Goal: Task Accomplishment & Management: Complete application form

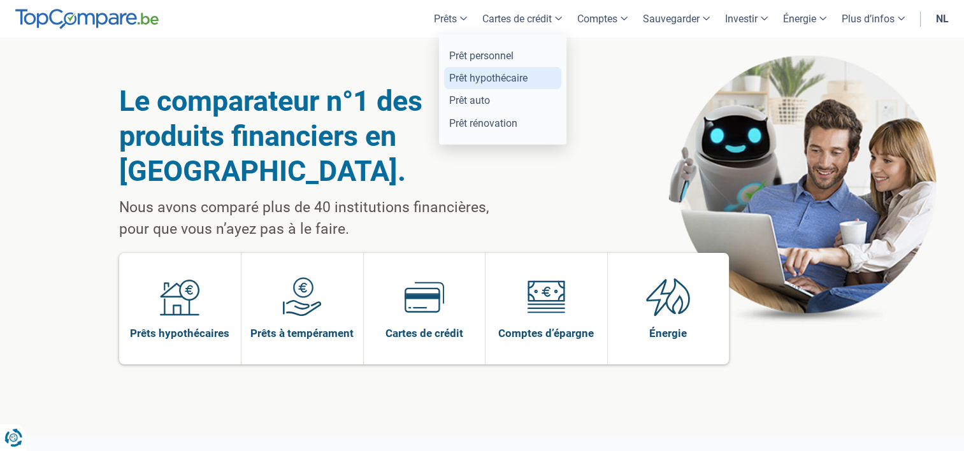
click at [480, 75] on link "Prêt hypothécaire" at bounding box center [502, 78] width 117 height 22
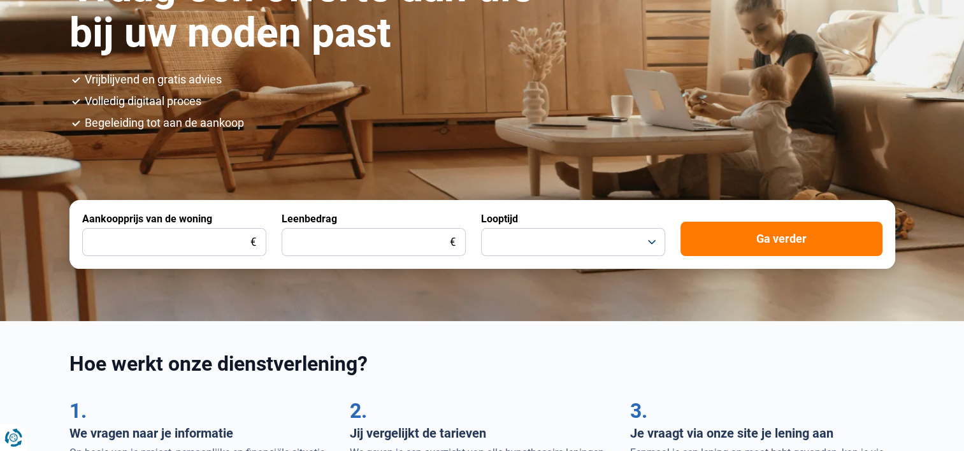
scroll to position [255, 0]
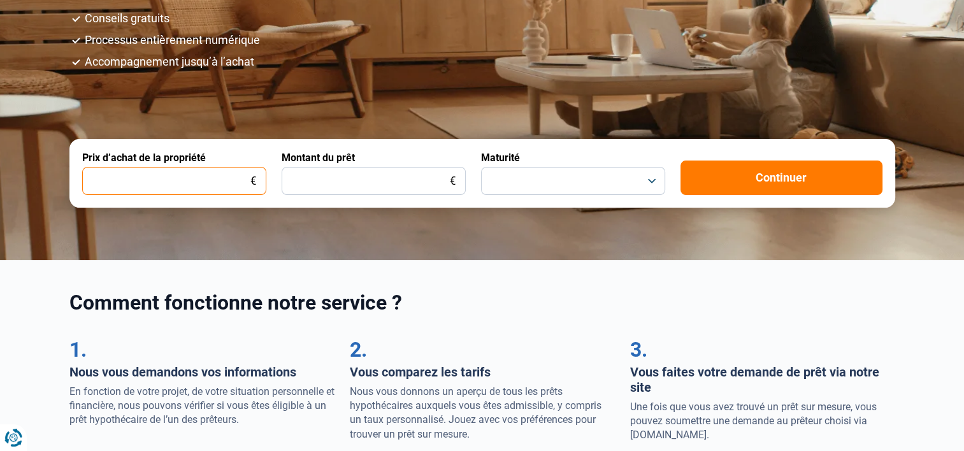
click at [146, 184] on input "Prix d’achat de la propriété" at bounding box center [174, 181] width 184 height 28
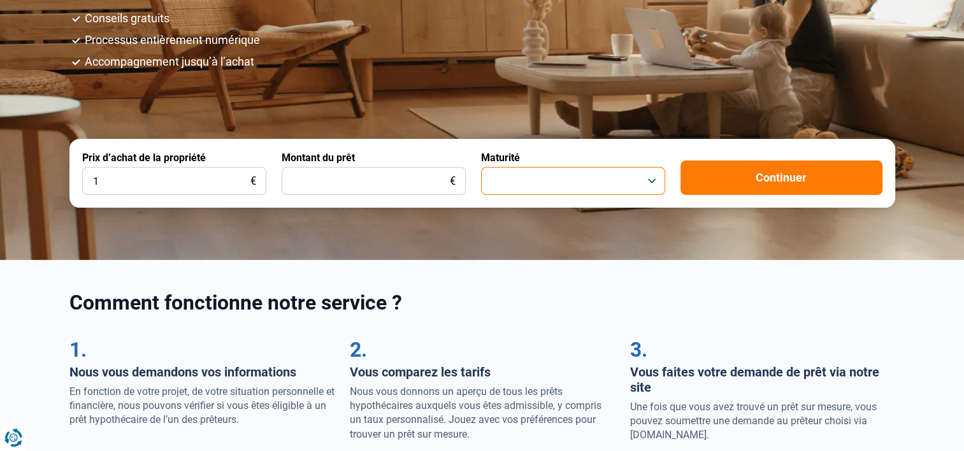
click at [503, 180] on button "button" at bounding box center [573, 181] width 184 height 28
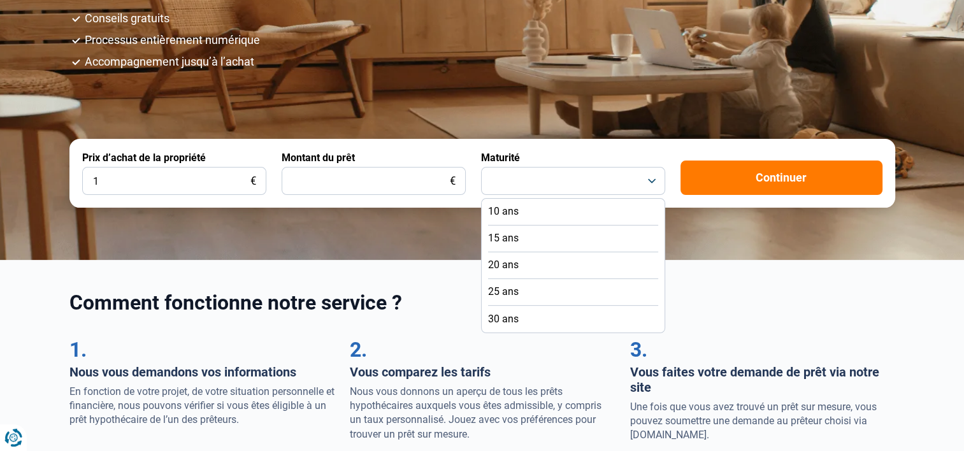
click at [493, 317] on span "30 ans" at bounding box center [503, 319] width 31 height 14
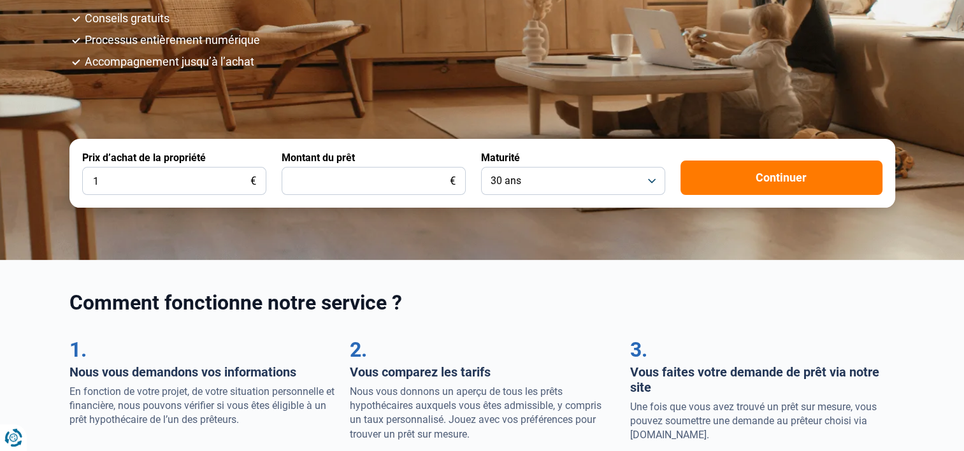
click at [526, 166] on div "Maturité 30 ans" at bounding box center [573, 173] width 184 height 43
click at [147, 173] on input "1" at bounding box center [174, 181] width 184 height 28
type input "190.000"
click at [313, 184] on input "Montant du prêt" at bounding box center [374, 181] width 184 height 28
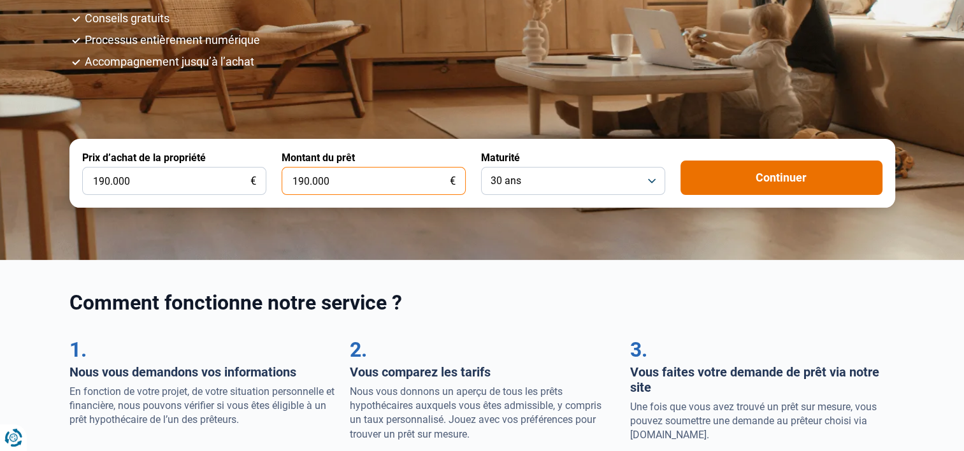
type input "190.000"
click at [726, 189] on button "Continuer" at bounding box center [782, 178] width 202 height 34
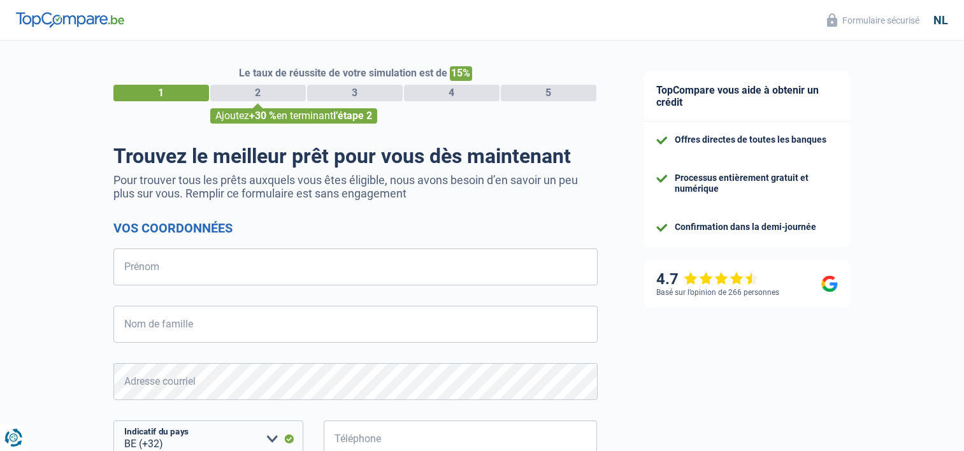
select select "32"
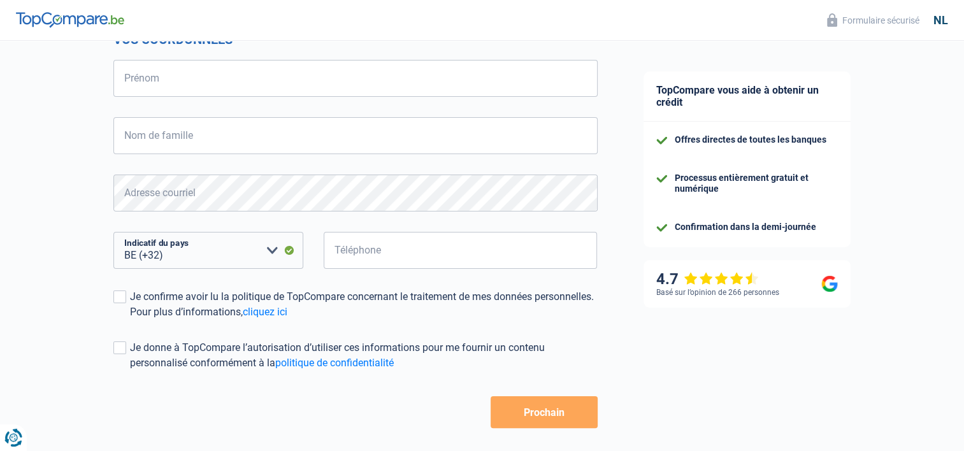
scroll to position [64, 0]
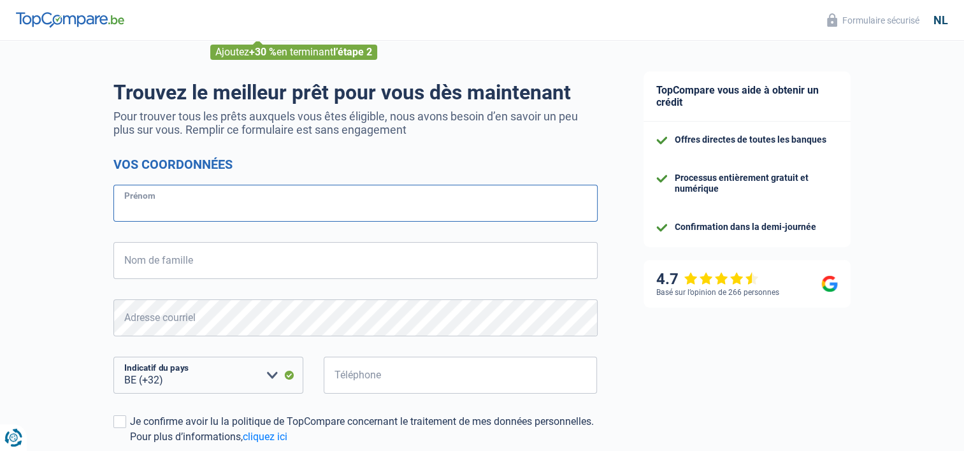
click at [212, 202] on input "Prénom" at bounding box center [355, 203] width 484 height 37
type input "Dorian"
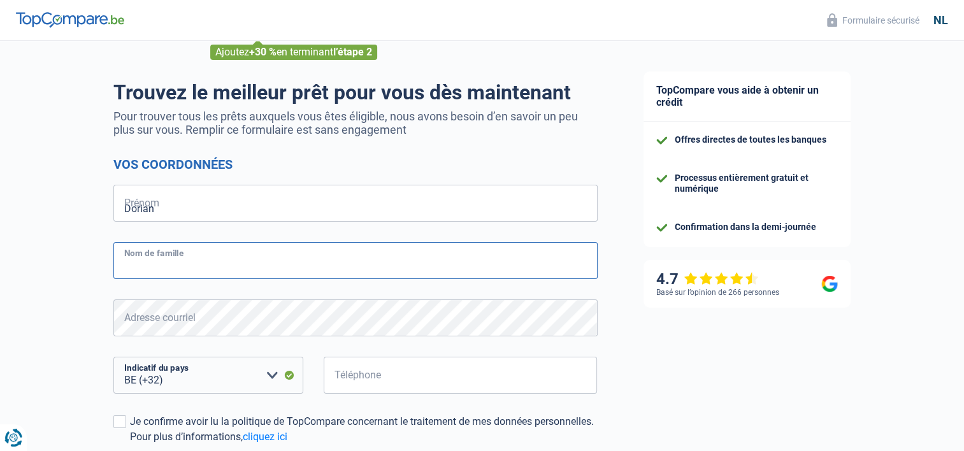
type input "oczkowski"
type input "493070288"
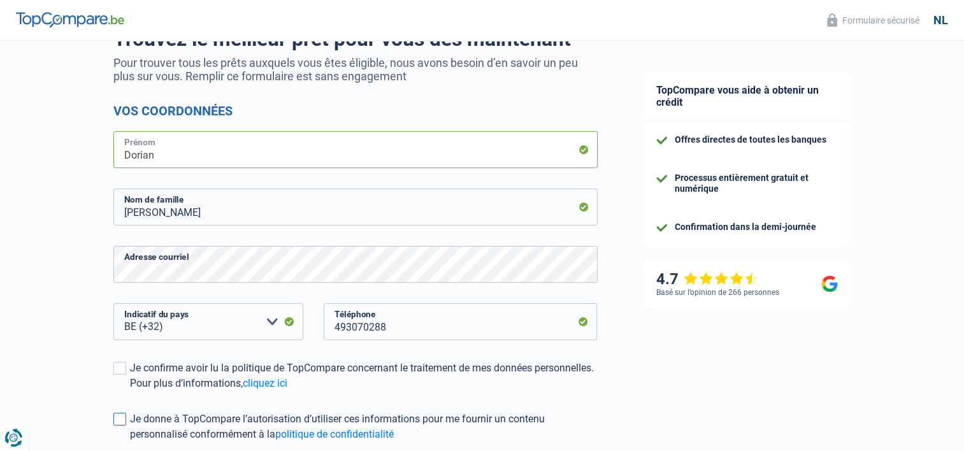
scroll to position [191, 0]
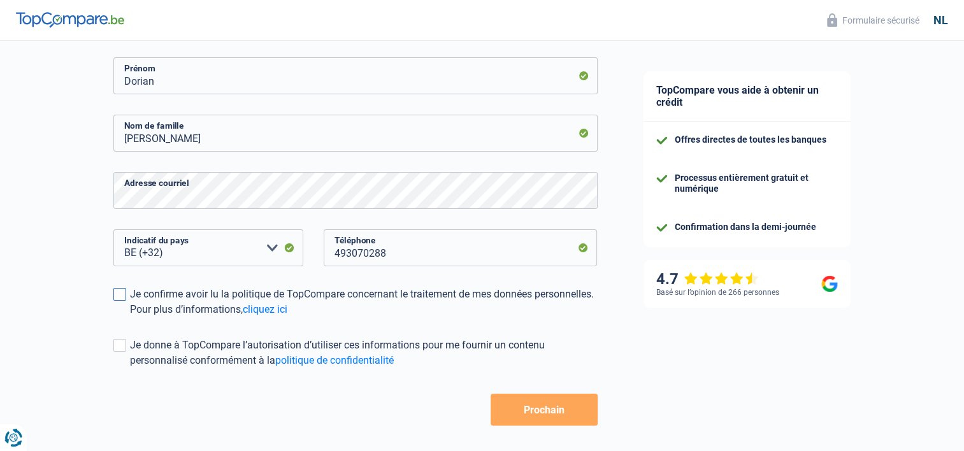
click at [124, 294] on span at bounding box center [119, 294] width 13 height 13
click at [130, 317] on input "Je confirme avoir lu la politique de TopCompare concernant le traitement de mes…" at bounding box center [130, 317] width 0 height 0
drag, startPoint x: 115, startPoint y: 361, endPoint x: 122, endPoint y: 345, distance: 17.4
click at [115, 361] on label "Je donne à TopCompare l’autorisation d’utiliser ces informations pour me fourni…" at bounding box center [355, 353] width 484 height 31
click at [130, 368] on input "Je donne à TopCompare l’autorisation d’utiliser ces informations pour me fourni…" at bounding box center [130, 368] width 0 height 0
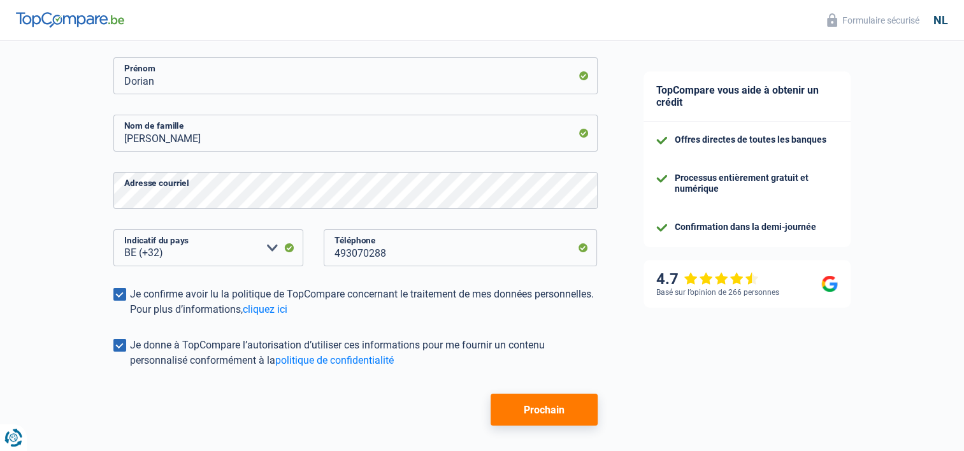
click at [503, 413] on button "Prochain" at bounding box center [544, 410] width 106 height 32
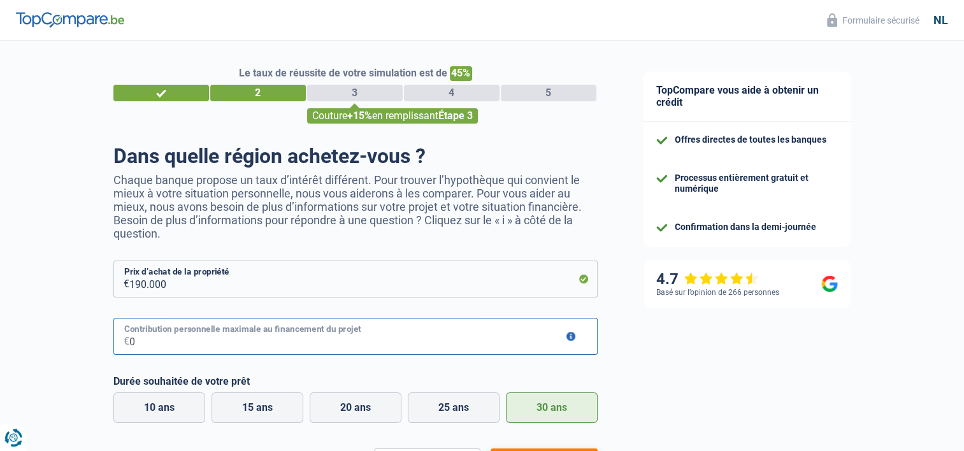
click at [264, 349] on input "0" at bounding box center [363, 336] width 468 height 37
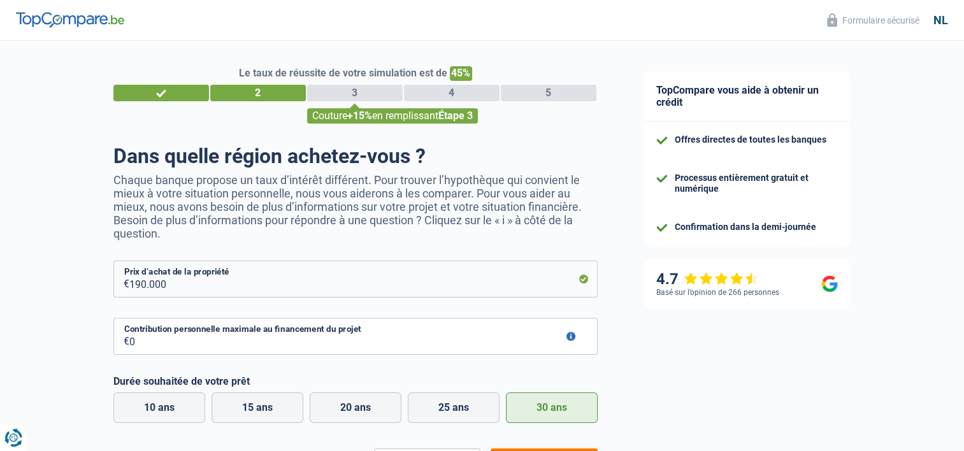
click at [573, 336] on button "button" at bounding box center [570, 336] width 9 height 9
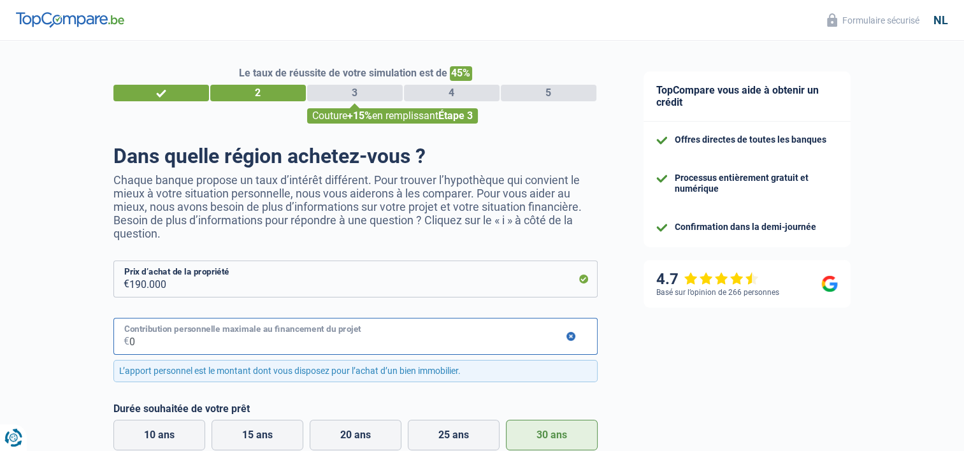
click at [484, 349] on input "0" at bounding box center [363, 336] width 468 height 37
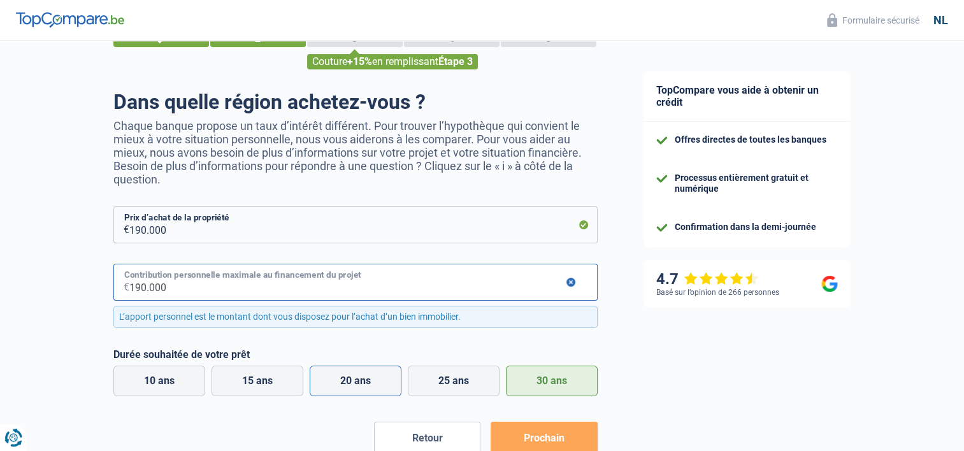
scroll to position [127, 0]
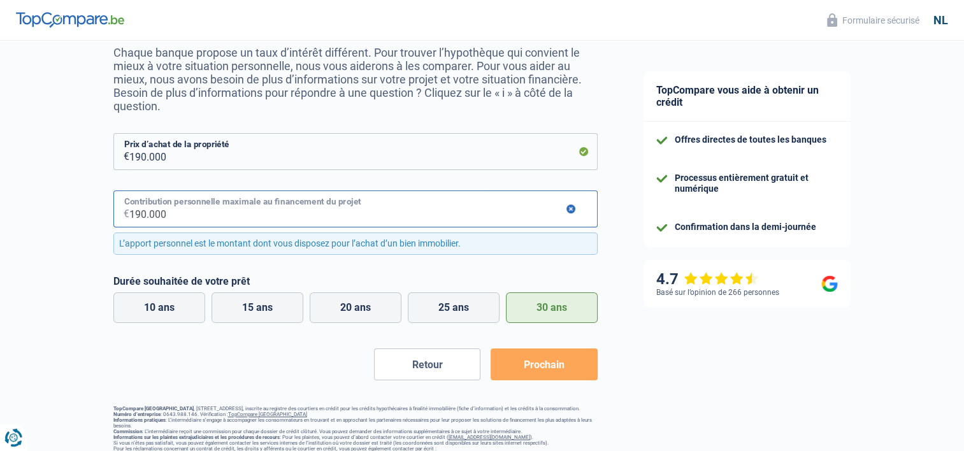
type input "190.000"
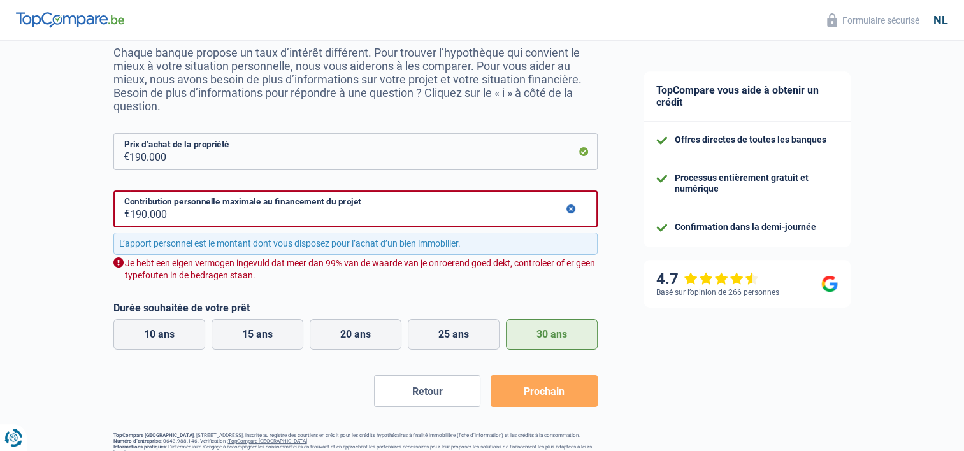
click at [548, 366] on form "190.000 € Prix d’achat de la propriété 190.000 € Contribution personnelle maxim…" at bounding box center [355, 270] width 484 height 274
click at [241, 252] on div "L’apport personnel est le montant dont vous disposez pour l’achat d’un bien imm…" at bounding box center [355, 244] width 484 height 22
drag, startPoint x: 208, startPoint y: 225, endPoint x: 0, endPoint y: 222, distance: 207.7
click at [0, 222] on html "U hebt controle over uw gegevens Onze zakelijke partners en wij gebruiken techn…" at bounding box center [482, 104] width 964 height 463
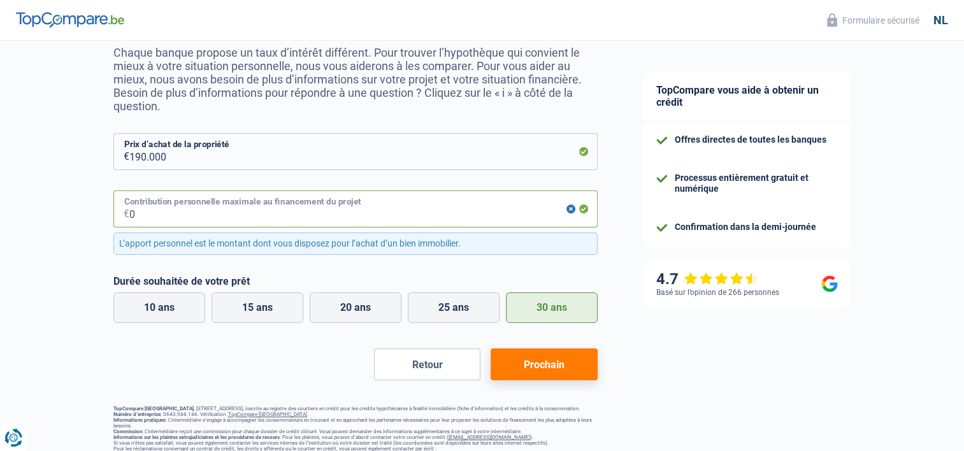
type input "0"
click at [558, 364] on button "Prochain" at bounding box center [544, 365] width 106 height 32
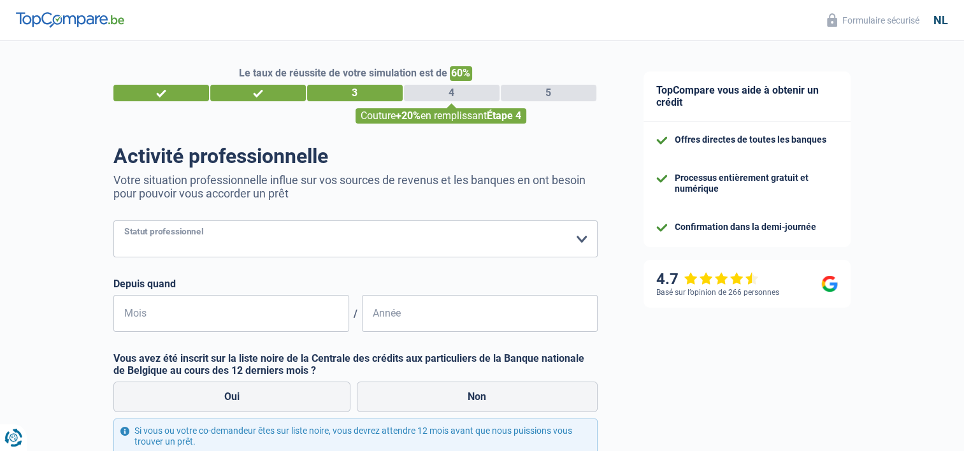
click at [173, 233] on select "Travailleur Employé (secteur privé) Fonctionnaire (secteur public) Handicapé In…" at bounding box center [355, 238] width 484 height 37
select select "privateEmployee"
click at [113, 221] on select "Travailleur Employé (secteur privé) Fonctionnaire (secteur public) Handicapé In…" at bounding box center [355, 238] width 484 height 37
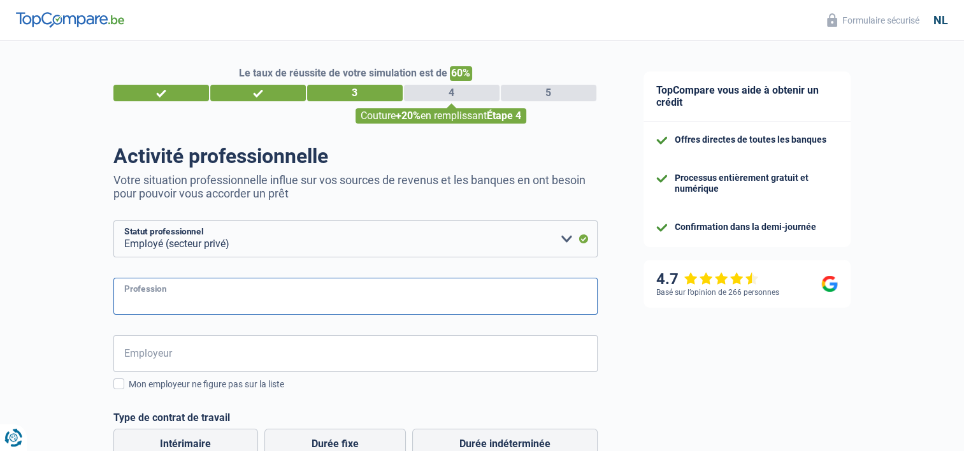
click at [185, 296] on input "Profession" at bounding box center [355, 296] width 484 height 37
type input "opérateur de production"
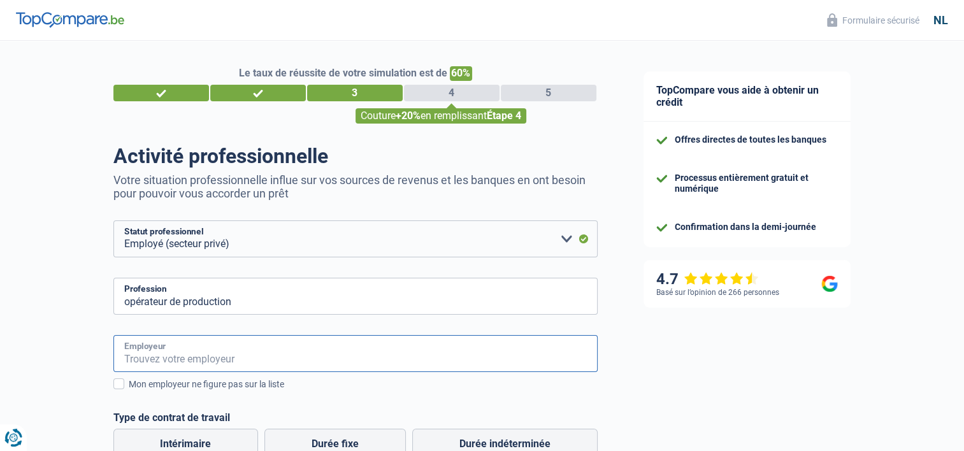
click at [148, 355] on input "Employeur" at bounding box center [355, 353] width 484 height 37
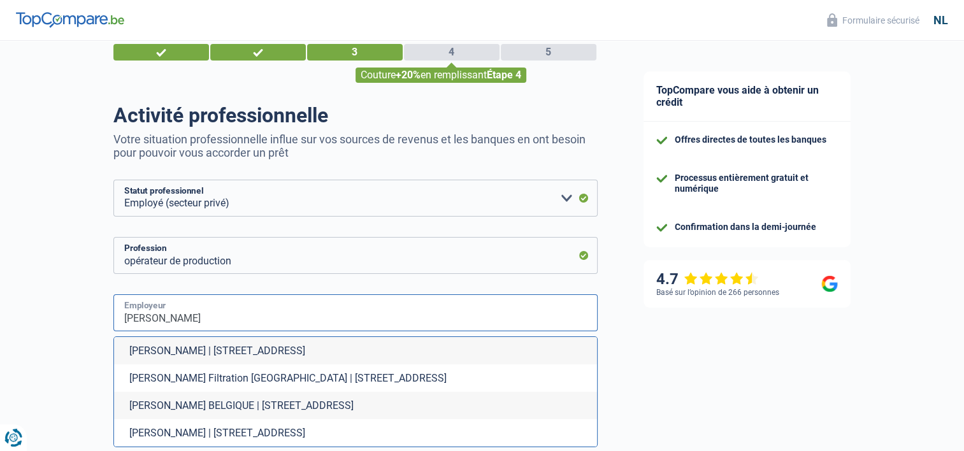
scroll to position [64, 0]
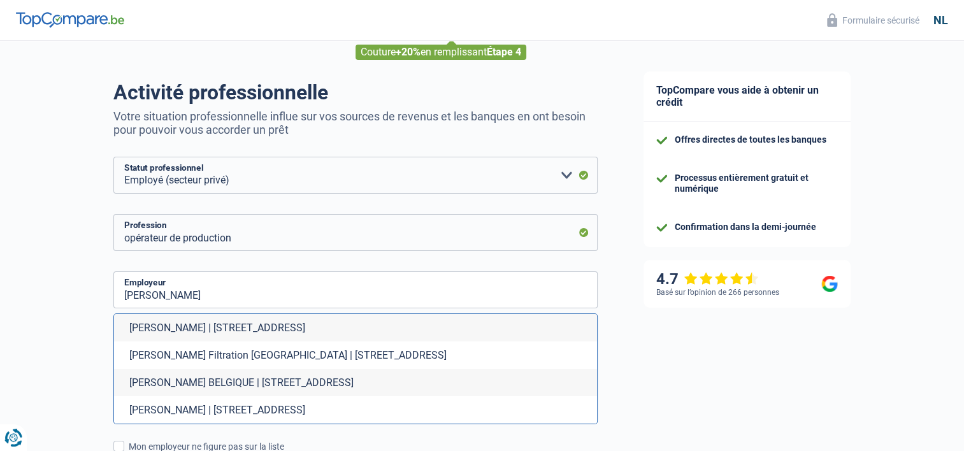
click at [263, 377] on li "DONALDSON BELGIQUE | Interleuvenlaan, 1 | 3001 - Louvain" at bounding box center [355, 382] width 483 height 27
type input "DONALDSON BELGIE | Interleuvenlaan, 1 | 3001 - Leuven"
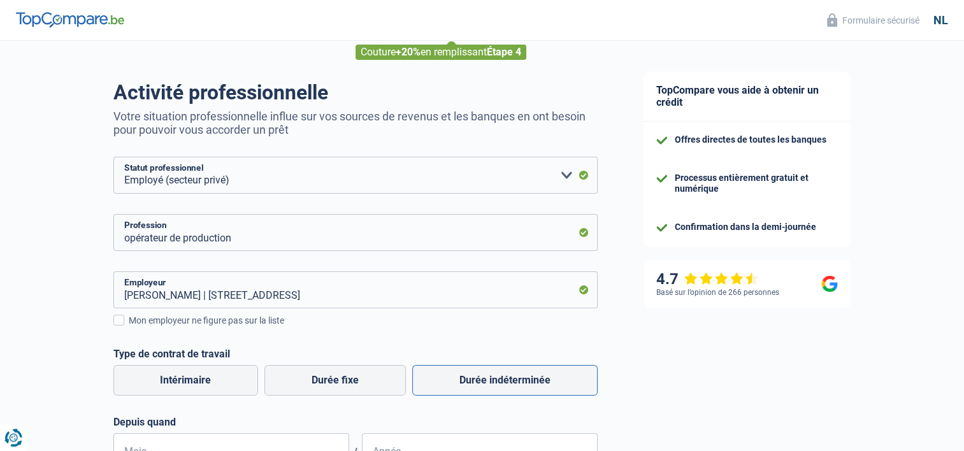
click at [515, 388] on label "Durée indéterminée" at bounding box center [504, 380] width 185 height 31
click at [515, 388] on input "Durée indéterminée" at bounding box center [504, 380] width 185 height 31
radio input "true"
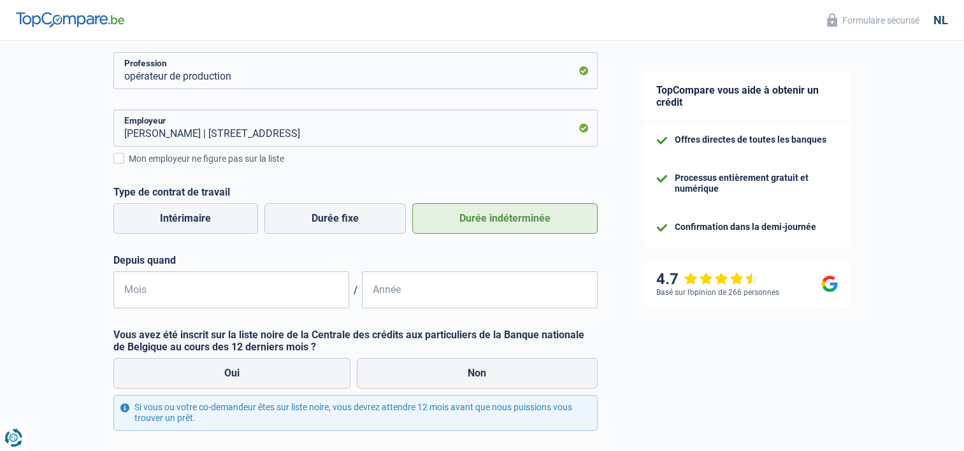
scroll to position [255, 0]
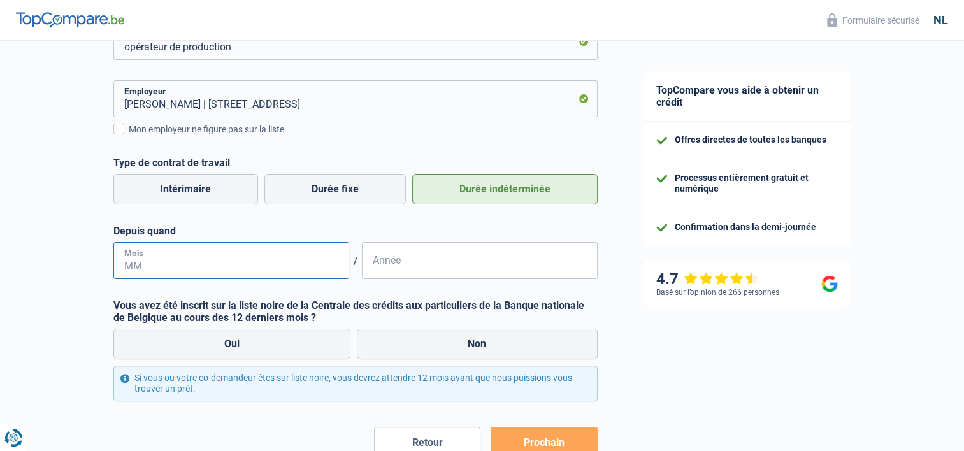
click at [161, 264] on input "Mois" at bounding box center [231, 260] width 236 height 37
click at [122, 122] on label "Mon employeur ne figure pas sur la liste" at bounding box center [355, 129] width 484 height 14
click at [129, 136] on input "Mon employeur ne figure pas sur la liste" at bounding box center [129, 136] width 0 height 0
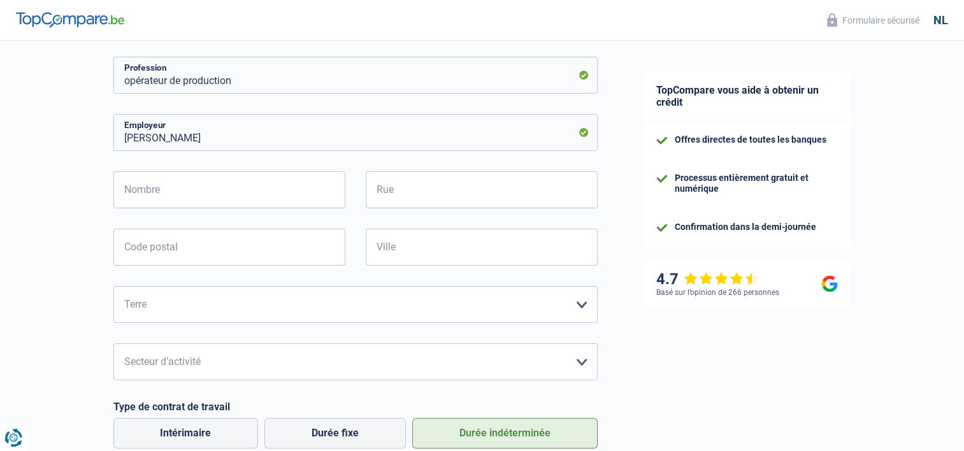
scroll to position [319, 0]
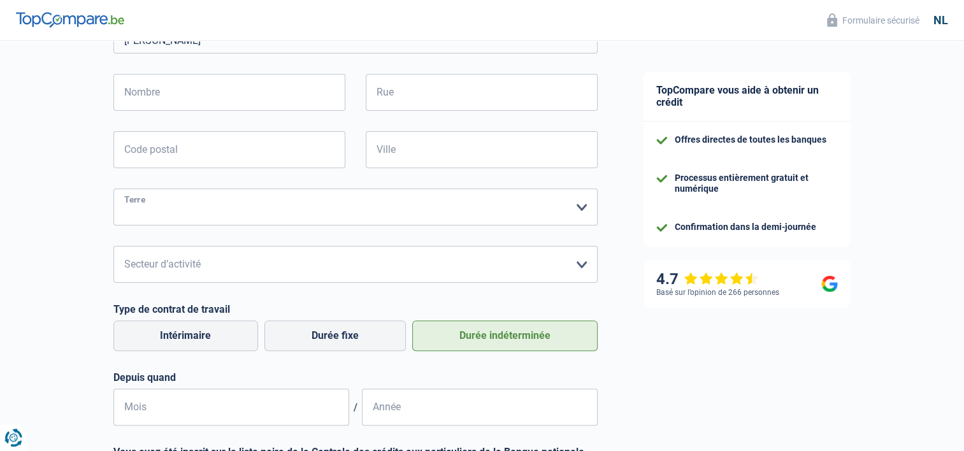
click at [190, 214] on select "Belgique France Allemagne Italie Luxembourg Pays-Bas Espagne Suisse Veuillez fa…" at bounding box center [355, 207] width 484 height 37
select select "BE"
click at [113, 189] on select "Belgique France Allemagne Italie Luxembourg Pays-Bas Espagne Suisse Veuillez fa…" at bounding box center [355, 207] width 484 height 37
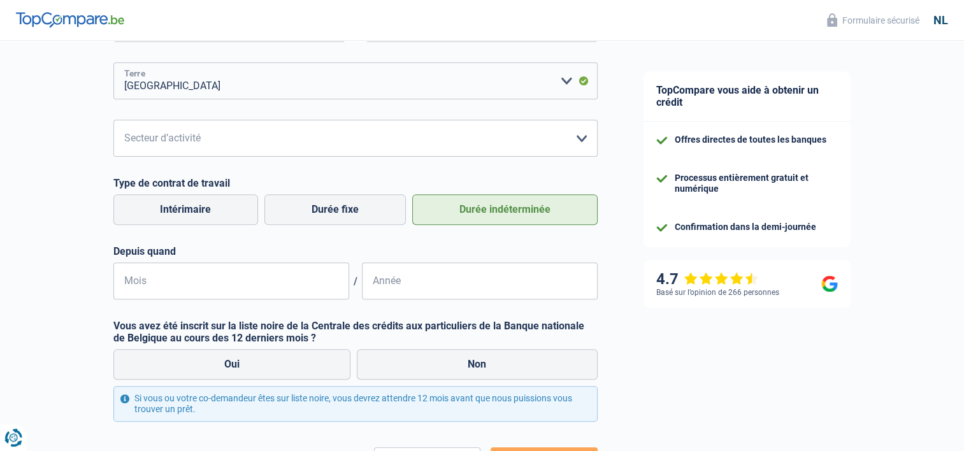
scroll to position [446, 0]
click at [131, 284] on input "Mois" at bounding box center [231, 279] width 236 height 37
type input "01"
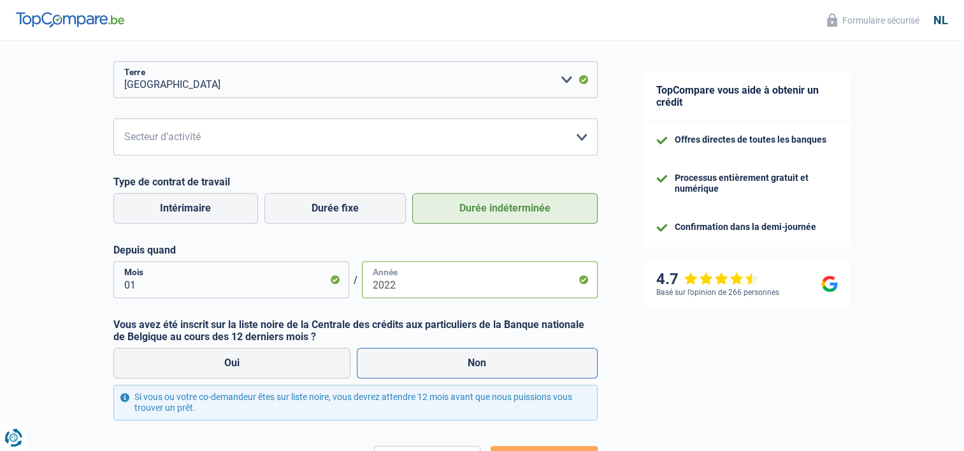
type input "2022"
click at [438, 372] on label "Non" at bounding box center [477, 363] width 241 height 31
click at [438, 372] on input "Non" at bounding box center [477, 363] width 241 height 31
radio input "true"
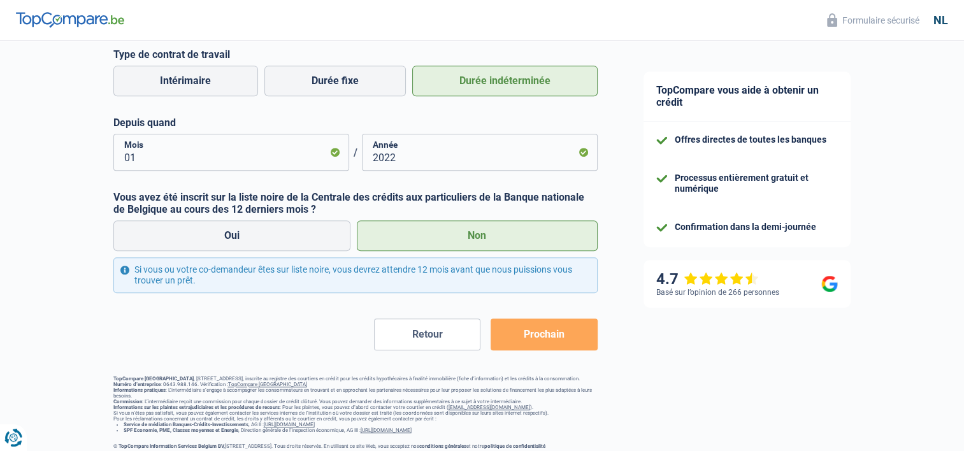
click at [517, 333] on button "Prochain" at bounding box center [544, 335] width 106 height 32
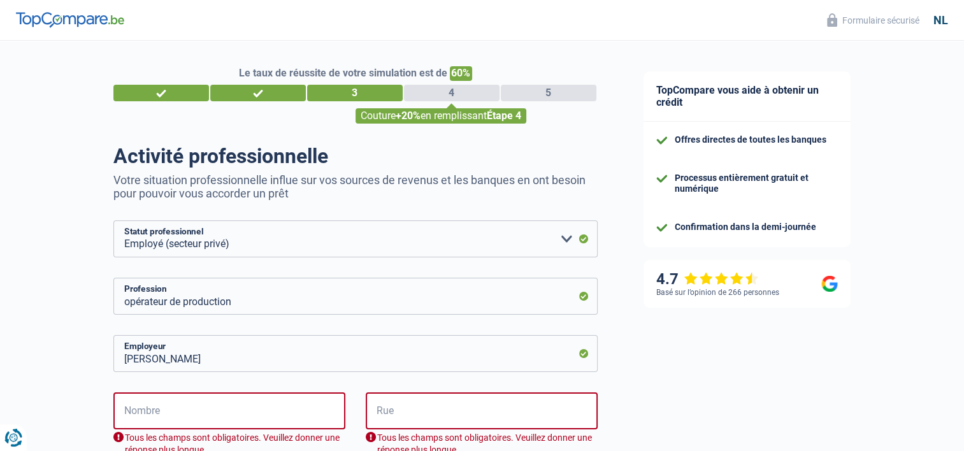
scroll to position [0, 0]
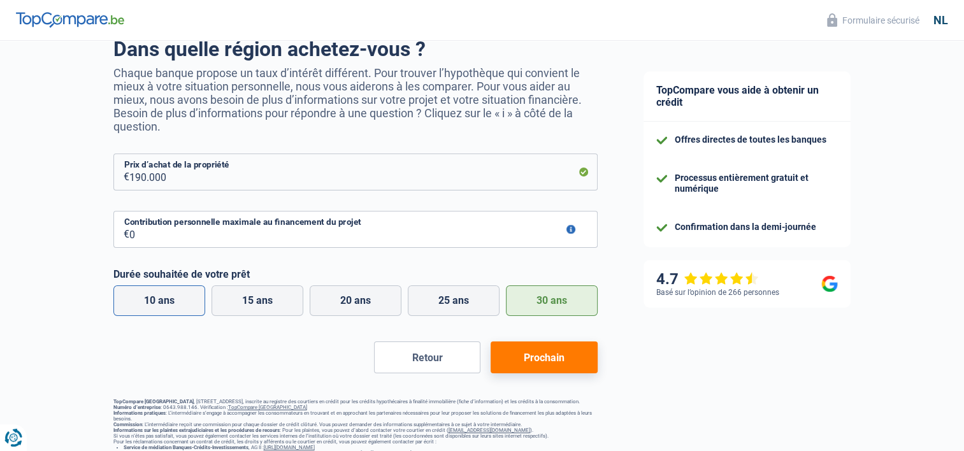
scroll to position [150, 0]
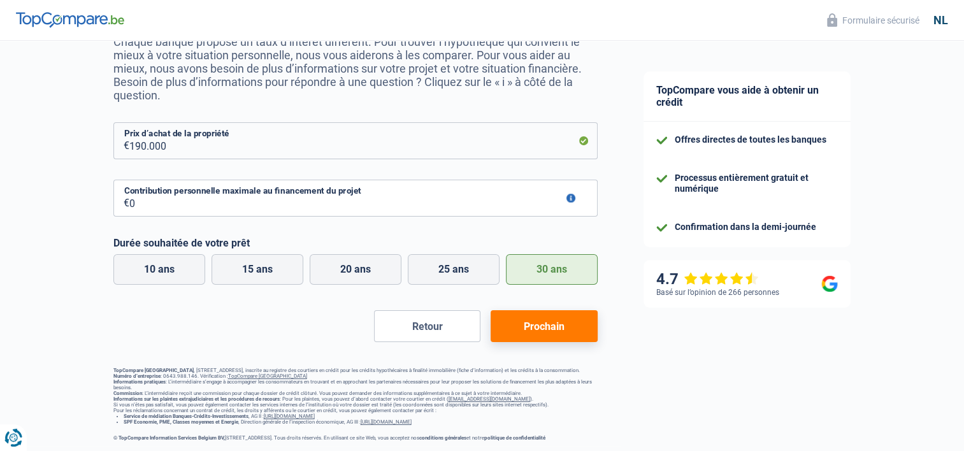
click at [538, 326] on button "Prochain" at bounding box center [544, 326] width 106 height 32
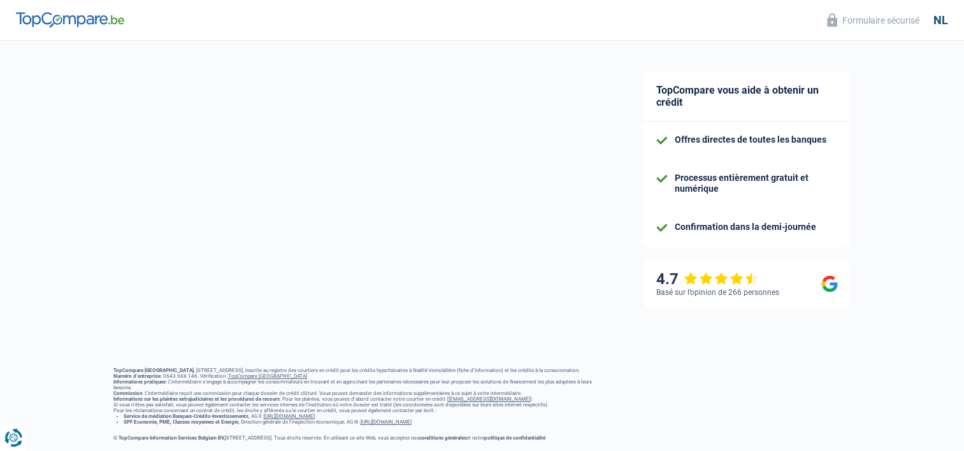
select select "privateEmployee"
select select "BE"
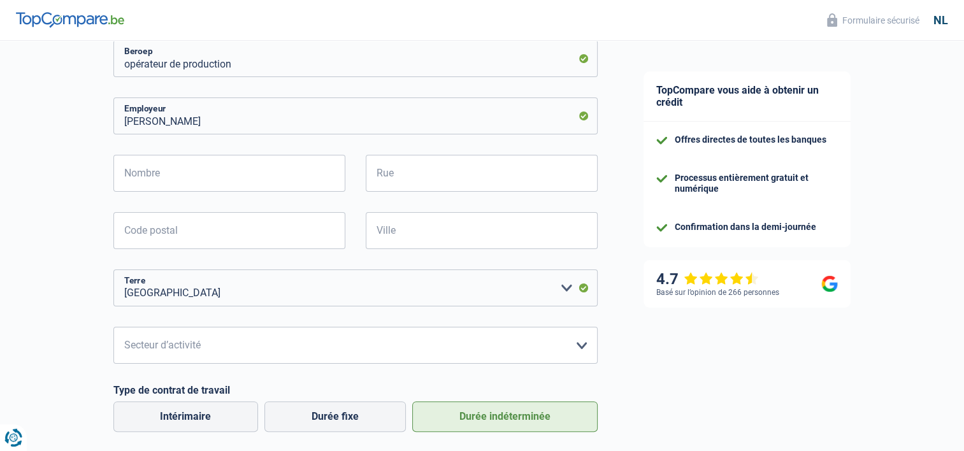
scroll to position [133, 0]
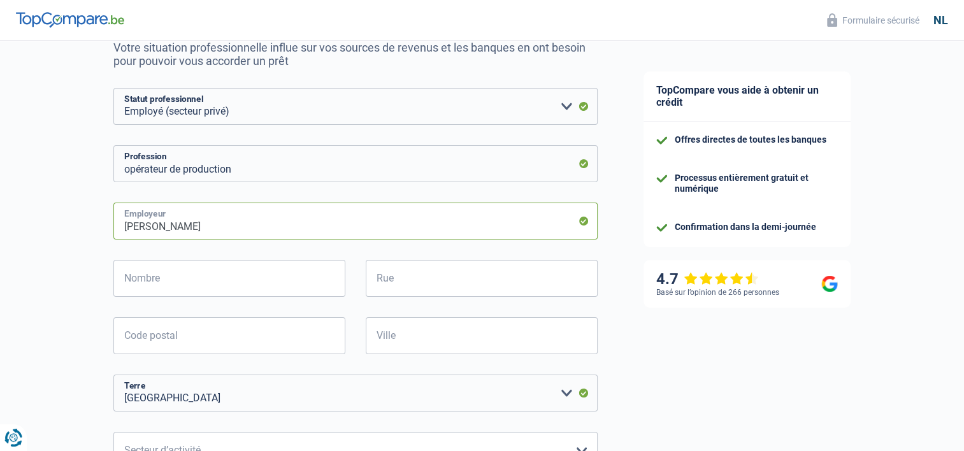
drag, startPoint x: 239, startPoint y: 224, endPoint x: 38, endPoint y: 222, distance: 200.7
click at [51, 224] on div "Le taux de réussite de votre simulation est de 60% 1 2 3 4 5 Couture +20% en re…" at bounding box center [310, 399] width 621 height 992
type input "univercells technologies"
type input "56a chemin de la vieille cour"
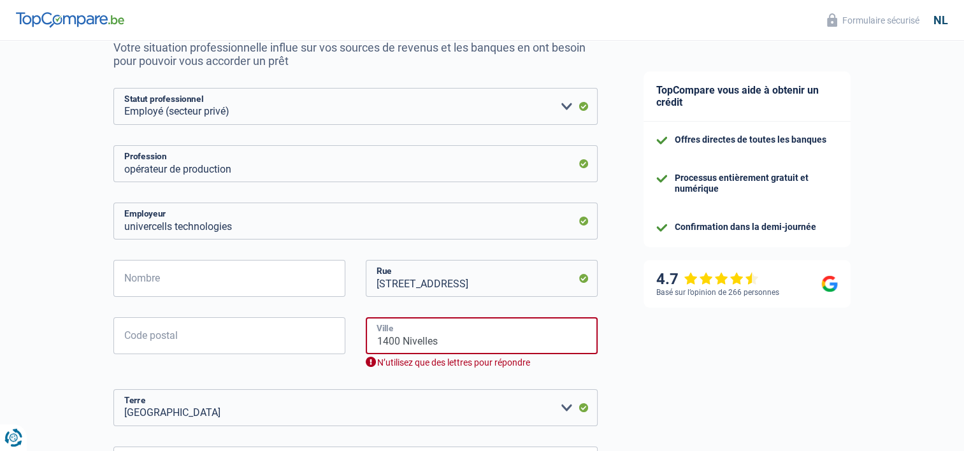
click at [400, 346] on input "1400 Nivelles" at bounding box center [482, 335] width 232 height 37
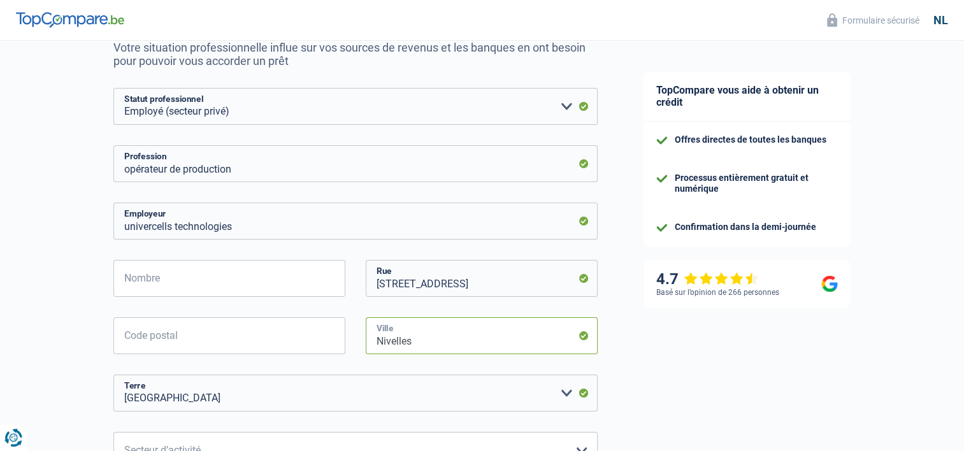
type input "Nivelles"
click at [251, 335] on input "Code postal" at bounding box center [229, 335] width 232 height 37
type input "1400"
click at [234, 275] on input "Nombre" at bounding box center [229, 278] width 232 height 37
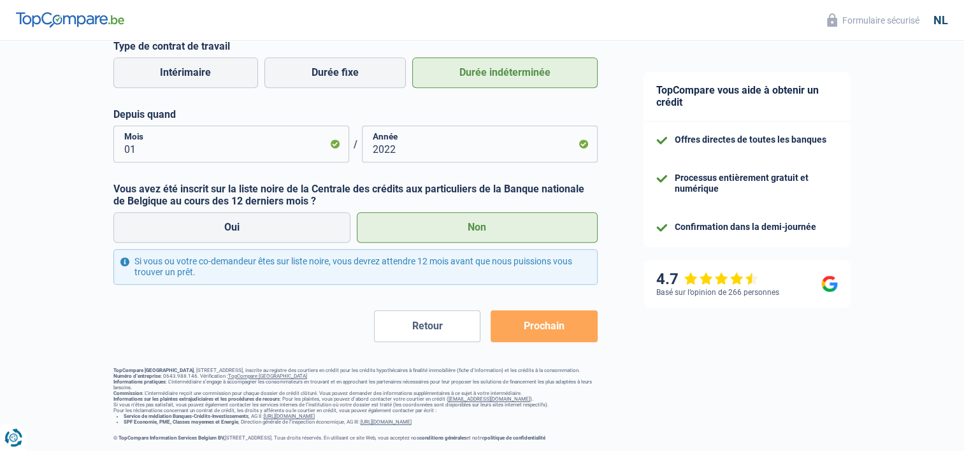
type input "56b"
click at [527, 324] on button "Prochain" at bounding box center [544, 326] width 106 height 32
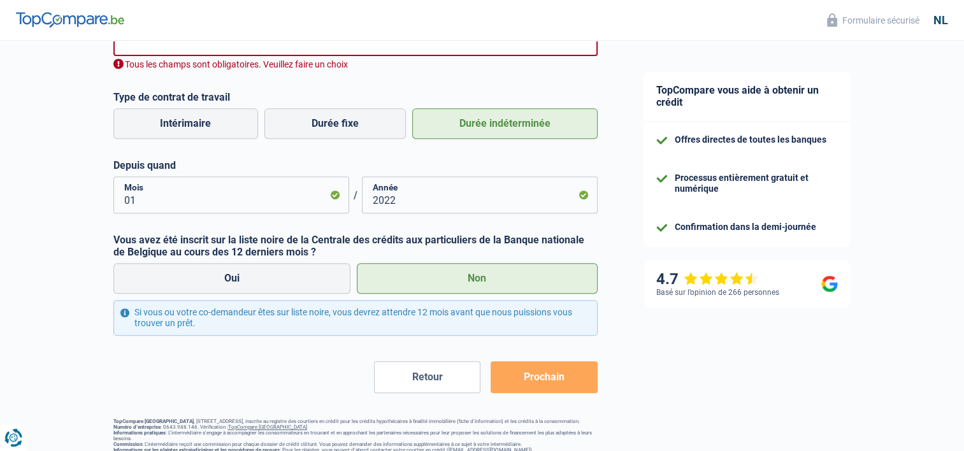
scroll to position [522, 0]
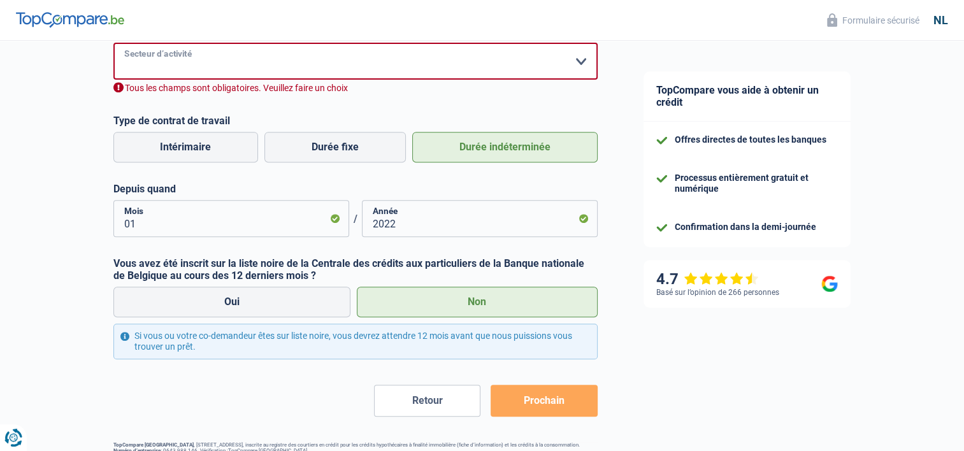
click at [168, 52] on select "Agriculture/Pêche Industrie Restauration Coursier/Fitness/Taxi Construction Ban…" at bounding box center [355, 61] width 484 height 37
select select "industry"
click at [113, 43] on select "Agriculture/Pêche Industrie Restauration Coursier/Fitness/Taxi Construction Ban…" at bounding box center [355, 61] width 484 height 37
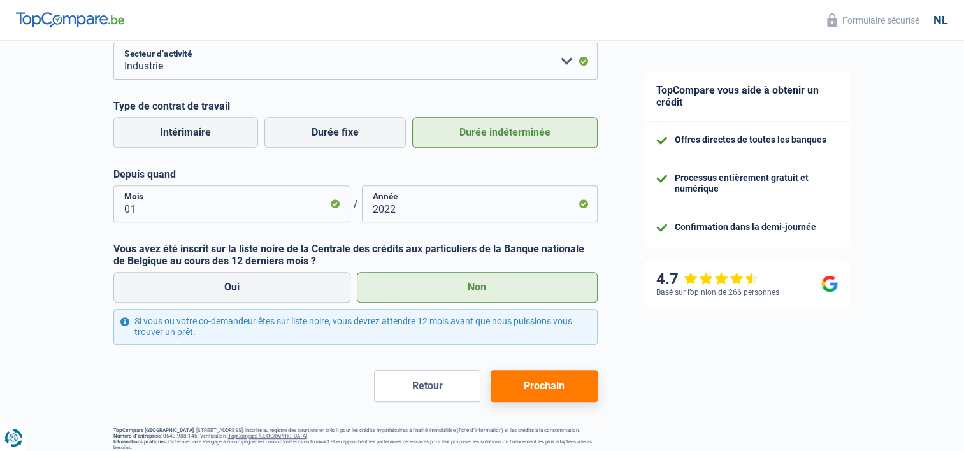
click at [531, 382] on button "Prochain" at bounding box center [544, 386] width 106 height 32
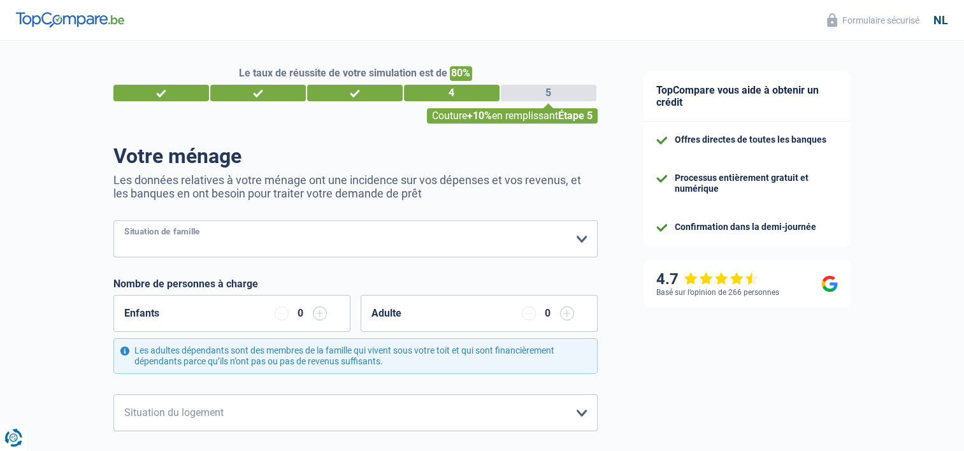
click at [247, 241] on select "Célibataire Marié Cohabitant Divorcé Veuf/veuve Marié mais ne cohabitant pas Ve…" at bounding box center [355, 238] width 484 height 37
select select "cohabitation"
click at [113, 221] on select "Célibataire Marié Cohabitant Divorcé Veuf/veuve Marié mais ne cohabitant pas Ve…" at bounding box center [355, 238] width 484 height 37
click at [320, 315] on input "button" at bounding box center [320, 313] width 14 height 14
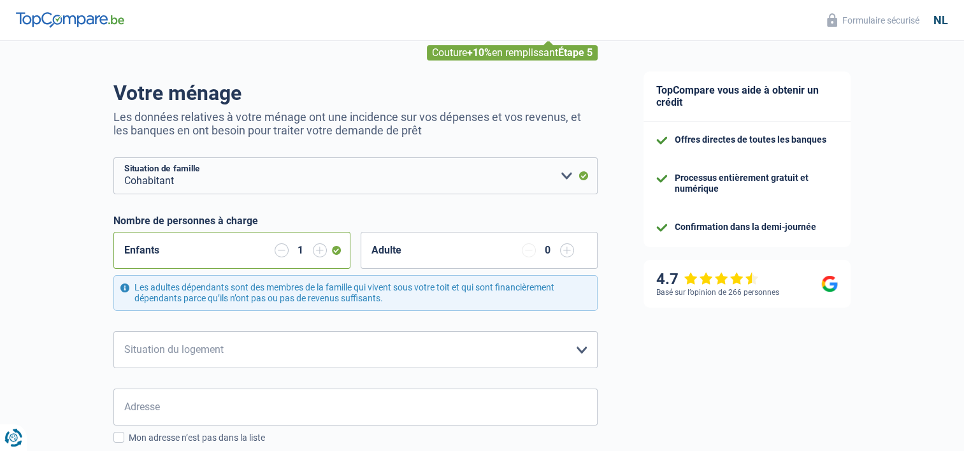
scroll to position [127, 0]
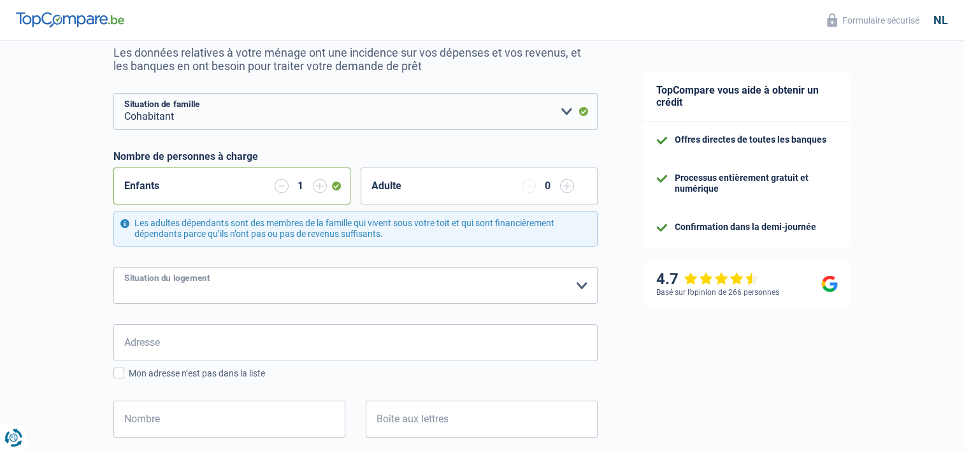
click at [291, 291] on select "Locataire Propriétaire avec un prêt hypothécaire Propriétaire sans prêt hypothé…" at bounding box center [355, 285] width 484 height 37
select select "rents"
click at [113, 267] on select "Locataire Propriétaire avec un prêt hypothécaire Propriétaire sans prêt hypothé…" at bounding box center [355, 285] width 484 height 37
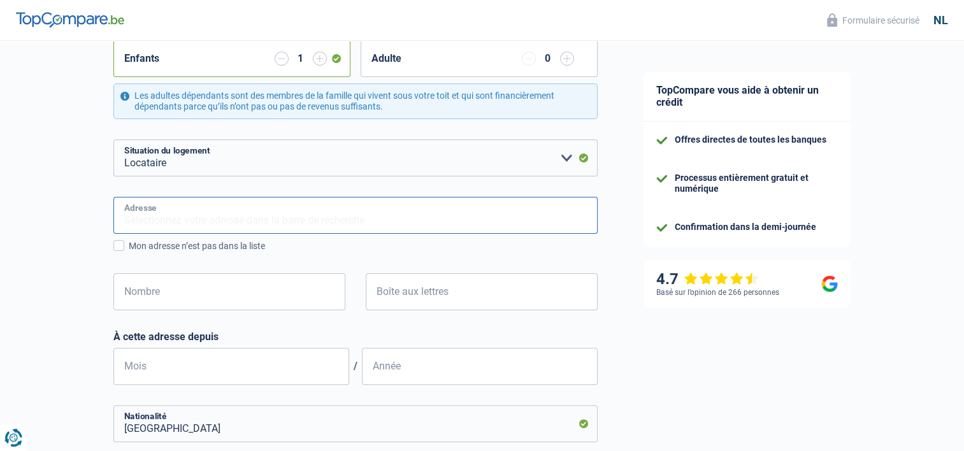
click at [200, 210] on input "Adresse" at bounding box center [355, 215] width 484 height 37
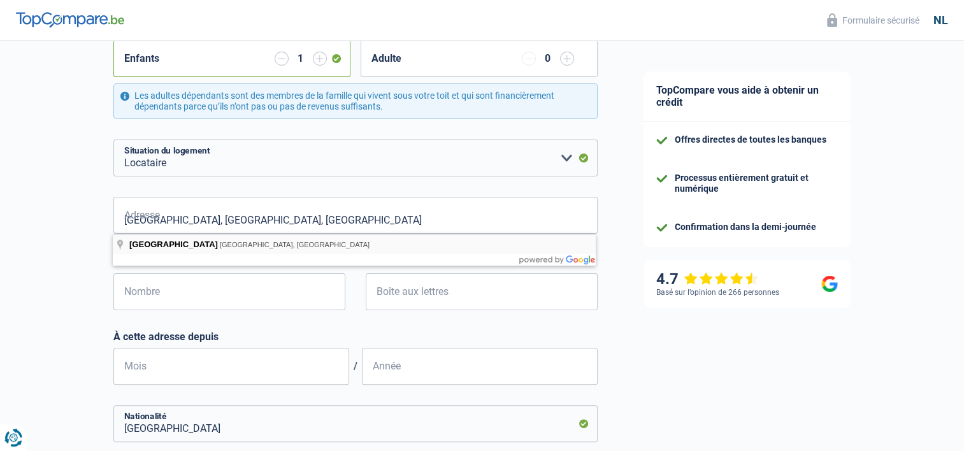
type input "Rue des Glacières, 6001, Charleroi, BE"
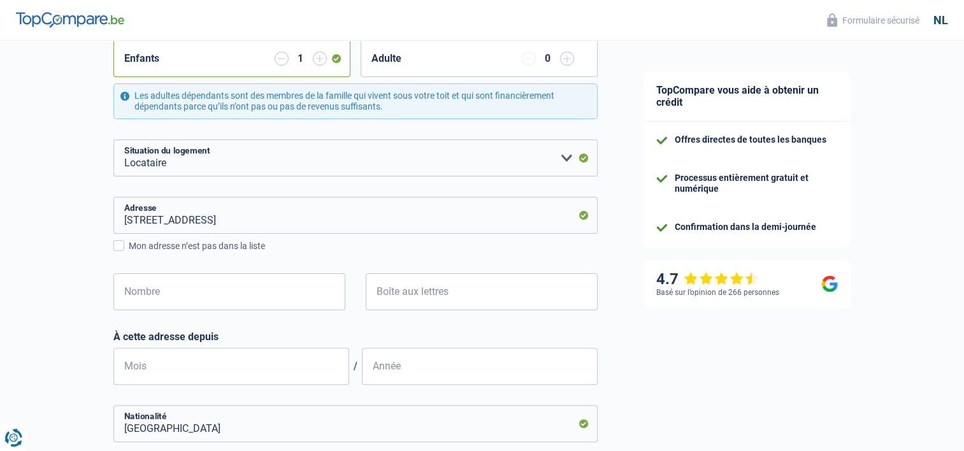
drag, startPoint x: 151, startPoint y: 311, endPoint x: 148, endPoint y: 294, distance: 16.9
click at [150, 309] on div "Nombre Alle velden zijn verplicht. Geef alstublieft een langer antwoord" at bounding box center [230, 301] width 252 height 57
click at [148, 294] on input "Nombre" at bounding box center [229, 291] width 232 height 37
type input "13"
click at [523, 301] on input "Boîte aux lettres" at bounding box center [482, 291] width 232 height 37
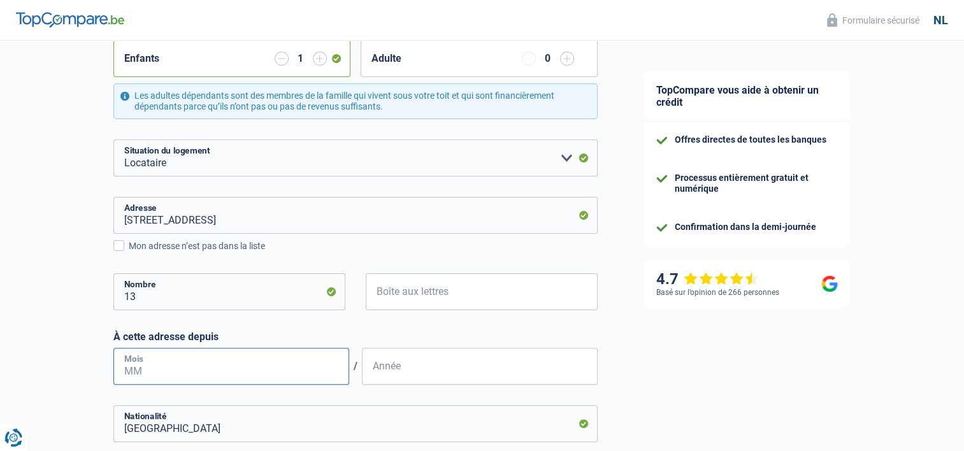
click at [169, 365] on input "Mois" at bounding box center [231, 366] width 236 height 37
type input "2"
type input "10"
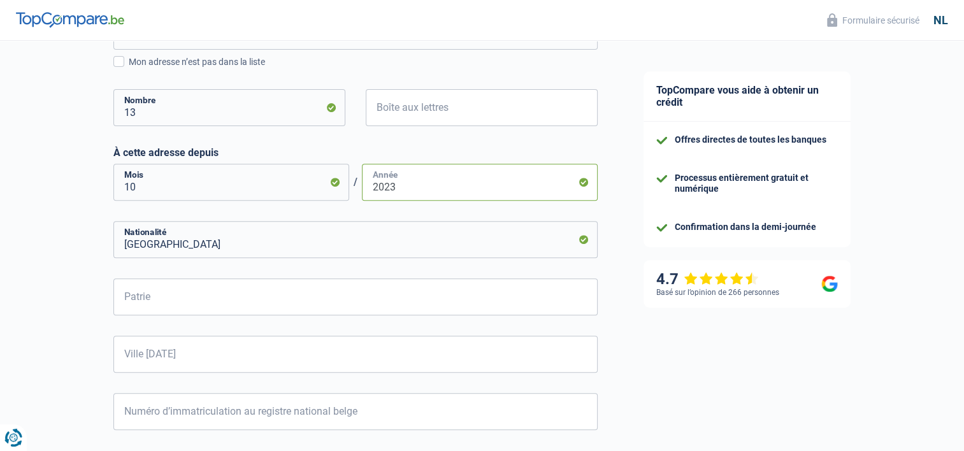
scroll to position [446, 0]
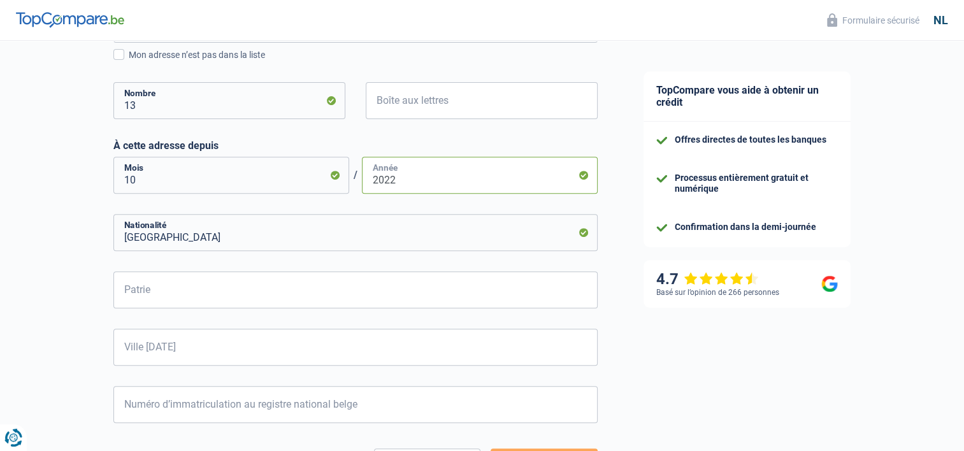
type input "2022"
click at [298, 290] on input "Patrie" at bounding box center [355, 289] width 484 height 37
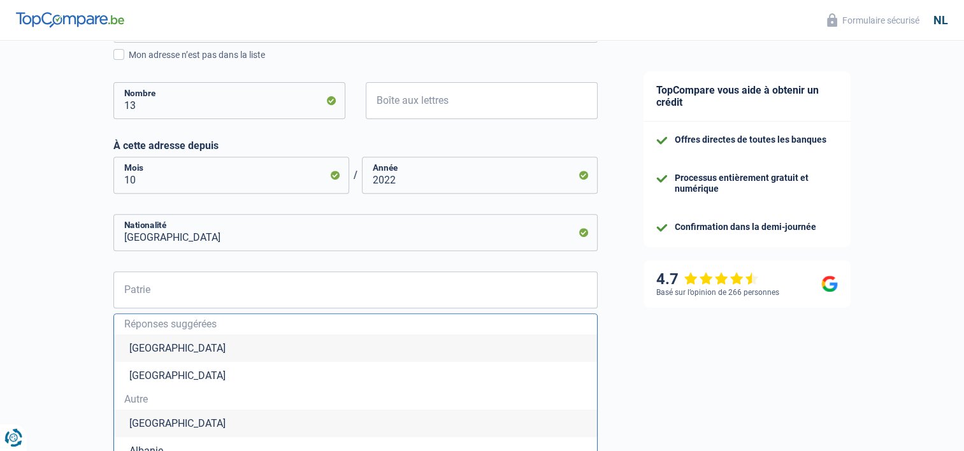
click at [32, 269] on div "Le taux de réussite de votre simulation est de 80% 1 2 3 4 5 Couture +10% en re…" at bounding box center [310, 169] width 621 height 1158
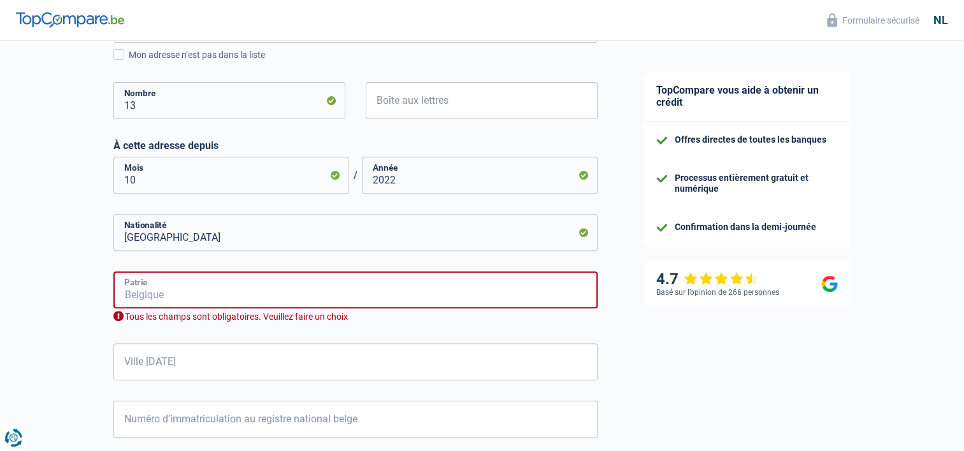
click at [207, 296] on input "Patrie" at bounding box center [355, 289] width 484 height 37
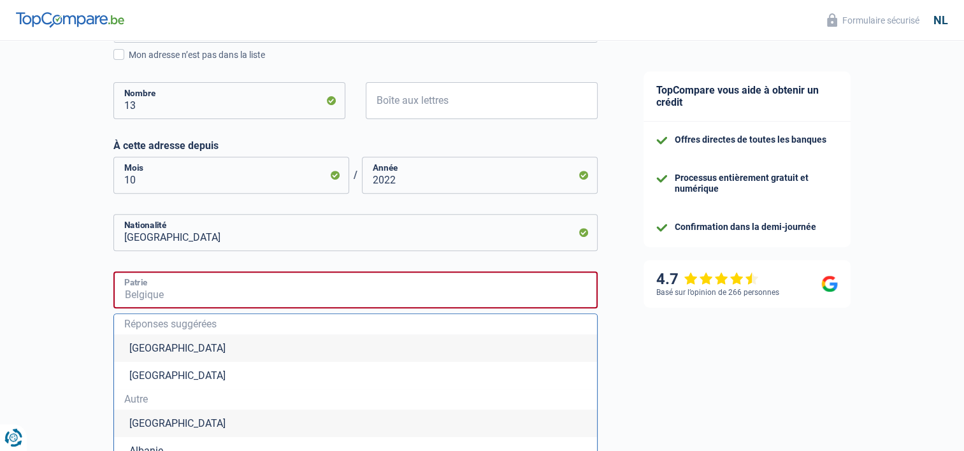
type input "Belgium"
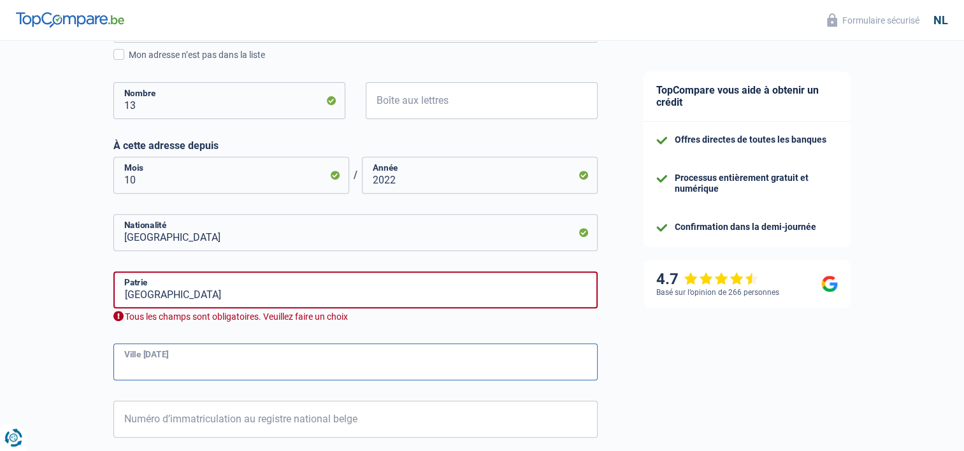
click at [156, 357] on input "Ville natale" at bounding box center [355, 361] width 484 height 37
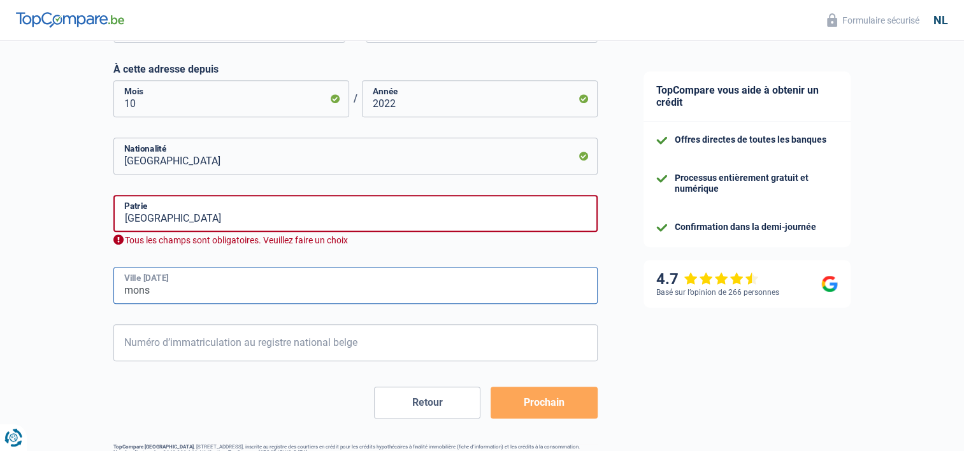
scroll to position [573, 0]
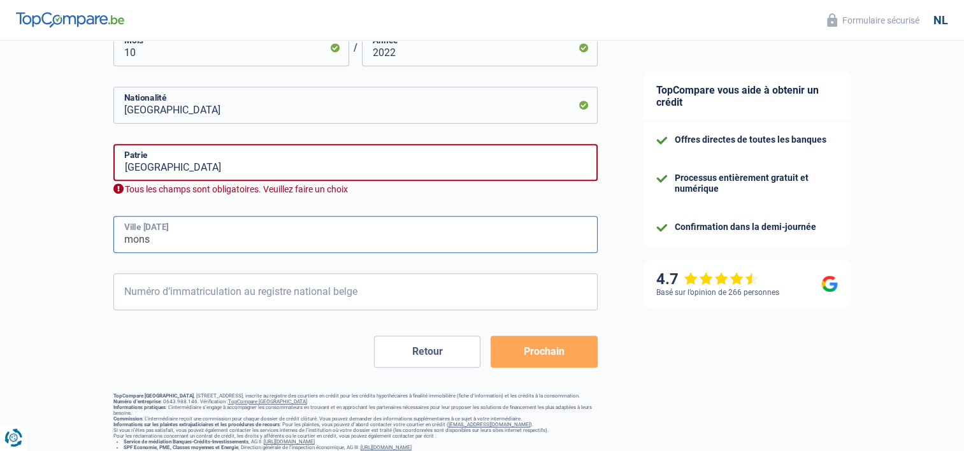
type input "mons"
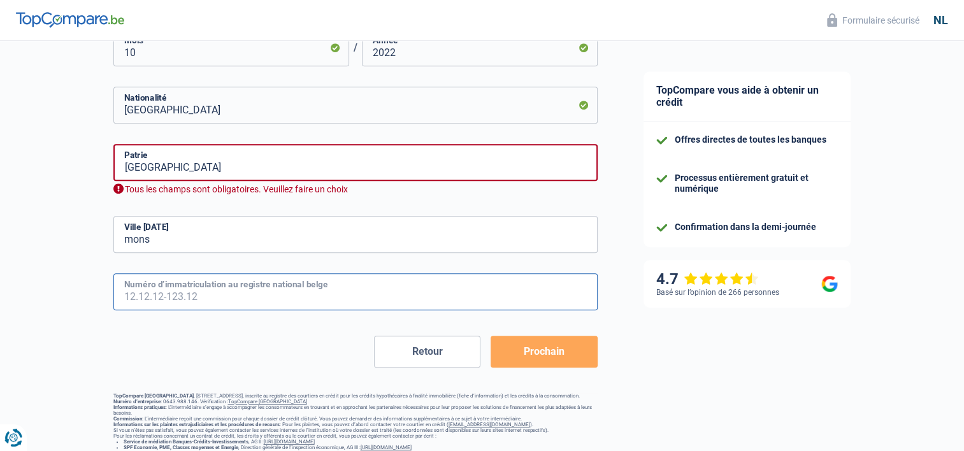
click at [237, 299] on input "Numéro d’immatriculation au registre national belge" at bounding box center [355, 291] width 484 height 37
type input "97.10.13-438.17"
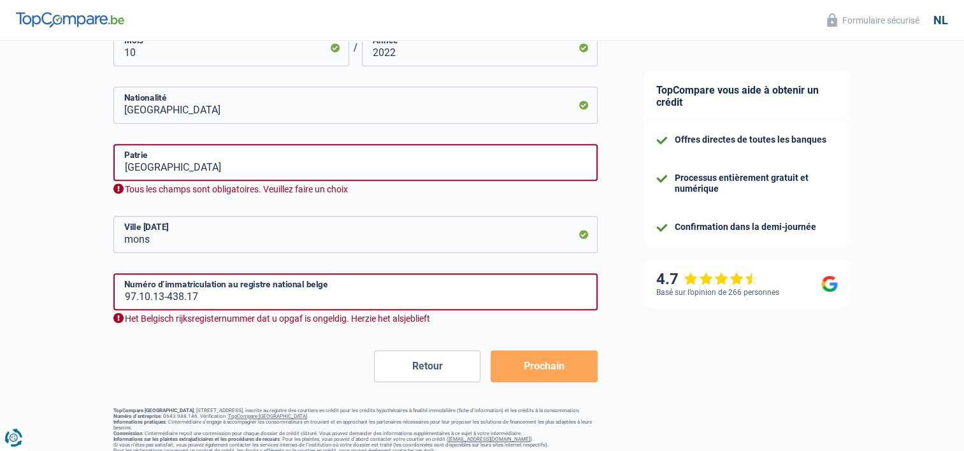
click at [524, 356] on button "Prochain" at bounding box center [544, 366] width 106 height 32
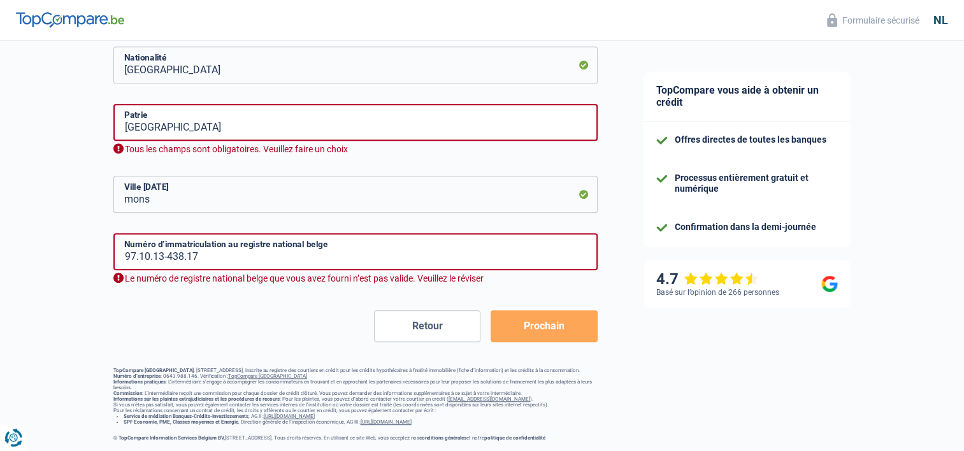
scroll to position [624, 0]
